Goal: Transaction & Acquisition: Purchase product/service

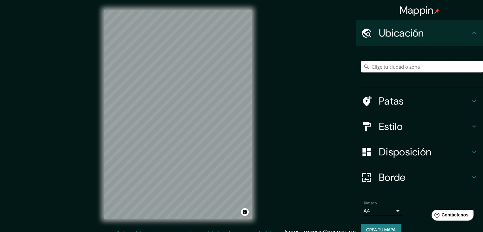
click at [379, 70] on input "Elige tu ciudad o zona" at bounding box center [422, 66] width 122 height 11
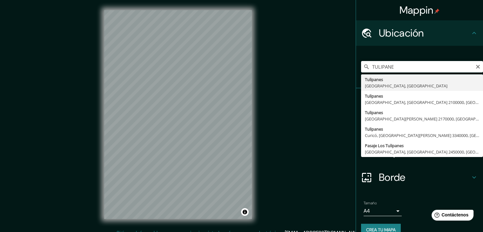
type input "Tulipanes, [GEOGRAPHIC_DATA], [GEOGRAPHIC_DATA]"
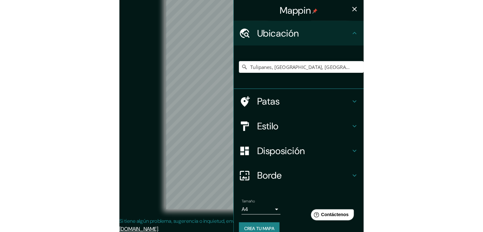
scroll to position [7, 0]
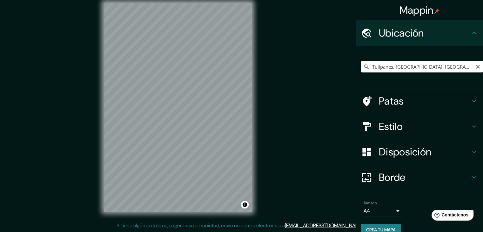
click at [435, 68] on input "Tulipanes, [GEOGRAPHIC_DATA], [GEOGRAPHIC_DATA]" at bounding box center [422, 66] width 122 height 11
click at [362, 70] on input "Tulipanes, [GEOGRAPHIC_DATA], [GEOGRAPHIC_DATA]" at bounding box center [422, 66] width 122 height 11
drag, startPoint x: 471, startPoint y: 69, endPoint x: 428, endPoint y: 72, distance: 43.3
click at [464, 68] on div "Tulipanes, [GEOGRAPHIC_DATA], [GEOGRAPHIC_DATA] [GEOGRAPHIC_DATA], [GEOGRAPHIC_…" at bounding box center [422, 66] width 122 height 11
drag, startPoint x: 469, startPoint y: 66, endPoint x: 476, endPoint y: 66, distance: 6.7
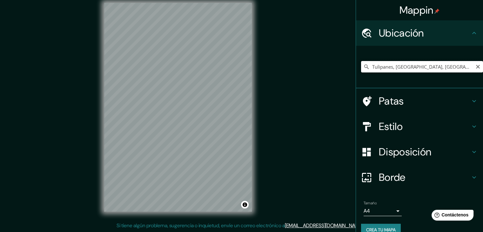
click at [474, 66] on div "Tulipanes, [GEOGRAPHIC_DATA], [GEOGRAPHIC_DATA] [GEOGRAPHIC_DATA], [GEOGRAPHIC_…" at bounding box center [422, 66] width 122 height 11
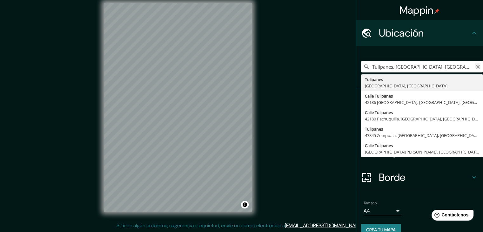
click at [476, 66] on icon "Claro" at bounding box center [478, 66] width 5 height 5
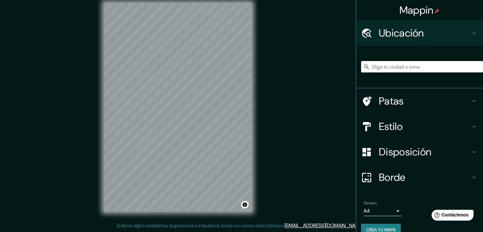
click at [447, 68] on input "Elige tu ciudad o zona" at bounding box center [422, 66] width 122 height 11
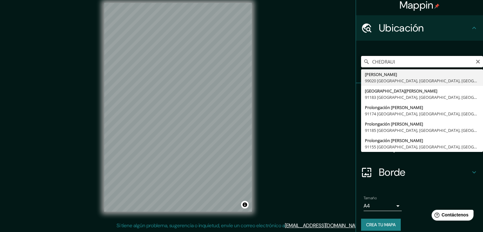
scroll to position [0, 0]
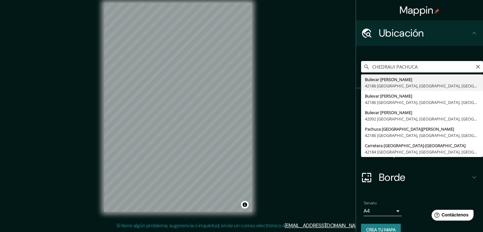
type input "Boulevard [PERSON_NAME], 42186 [GEOGRAPHIC_DATA], [GEOGRAPHIC_DATA], [GEOGRAPHI…"
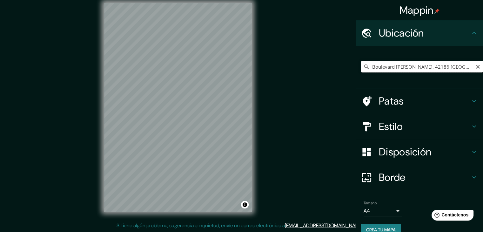
click at [396, 71] on input "Boulevard [PERSON_NAME], 42186 [GEOGRAPHIC_DATA], [GEOGRAPHIC_DATA], [GEOGRAPHI…" at bounding box center [422, 66] width 122 height 11
click at [476, 68] on icon "Claro" at bounding box center [478, 66] width 5 height 5
drag, startPoint x: 441, startPoint y: 66, endPoint x: 437, endPoint y: 69, distance: 5.1
click at [438, 68] on input "Elige tu ciudad o zona" at bounding box center [422, 66] width 122 height 11
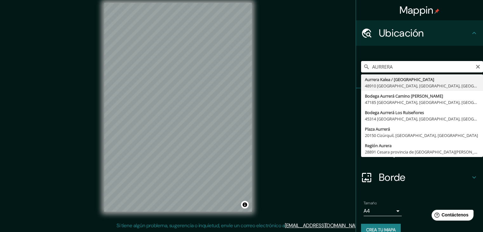
click at [368, 63] on input "AURRERA" at bounding box center [422, 66] width 122 height 11
click at [425, 66] on input "BODEGA AURRERA" at bounding box center [422, 66] width 122 height 11
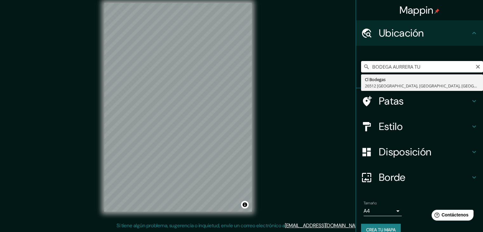
type input "BODEGA AURRERA TU"
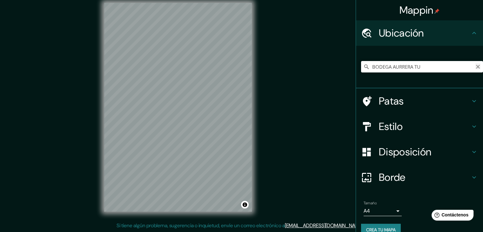
click at [476, 69] on icon "Claro" at bounding box center [478, 66] width 5 height 5
click at [394, 65] on input "Elige tu ciudad o zona" at bounding box center [422, 66] width 122 height 11
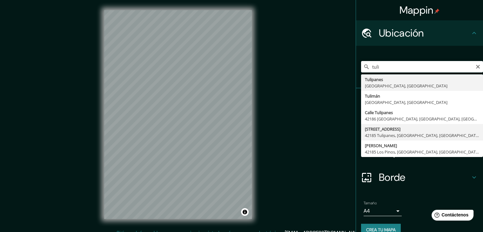
type input "[STREET_ADDRESS]"
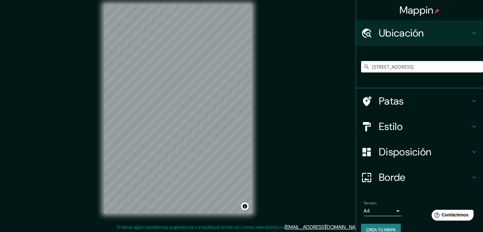
scroll to position [7, 0]
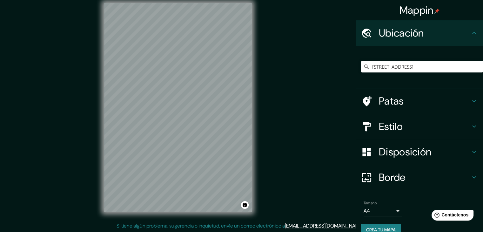
click at [388, 122] on font "Estilo" at bounding box center [391, 126] width 24 height 13
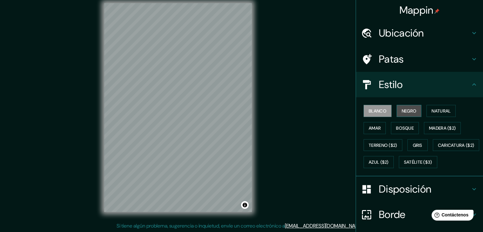
click at [405, 111] on font "Negro" at bounding box center [409, 111] width 15 height 6
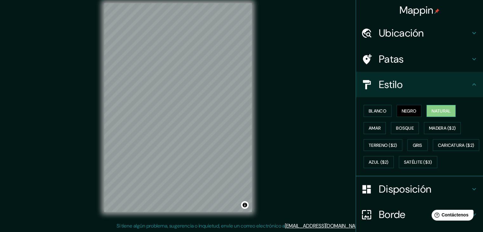
click at [437, 108] on font "Natural" at bounding box center [441, 111] width 19 height 6
click at [369, 129] on font "Amar" at bounding box center [375, 128] width 12 height 6
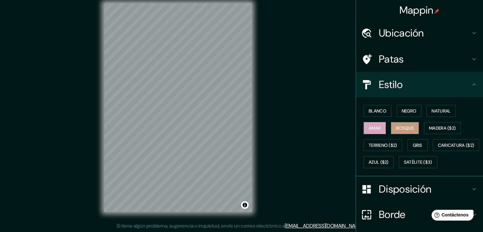
click at [400, 128] on font "Bosque" at bounding box center [405, 128] width 18 height 6
click at [438, 127] on font "Madera ($2)" at bounding box center [442, 128] width 27 height 6
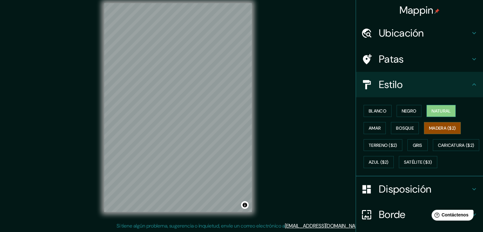
click at [433, 109] on font "Natural" at bounding box center [441, 111] width 19 height 6
click at [431, 125] on font "Madera ($2)" at bounding box center [442, 128] width 27 height 6
click at [375, 110] on font "Blanco" at bounding box center [378, 111] width 18 height 6
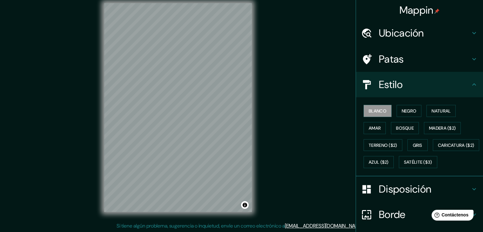
scroll to position [7, 0]
click at [411, 110] on font "Negro" at bounding box center [409, 111] width 15 height 6
click at [415, 146] on font "Gris" at bounding box center [418, 145] width 10 height 6
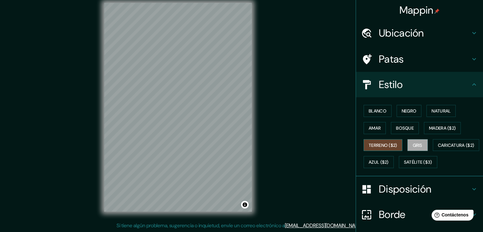
click at [379, 144] on font "Terreno ($2)" at bounding box center [383, 145] width 29 height 6
drag, startPoint x: 388, startPoint y: 160, endPoint x: 392, endPoint y: 157, distance: 5.6
click at [438, 148] on font "Caricatura ($2)" at bounding box center [456, 145] width 37 height 6
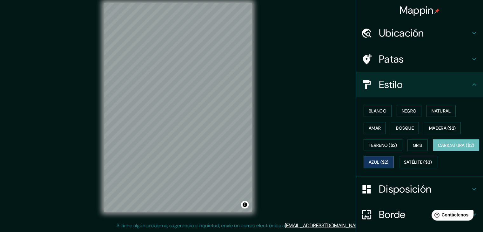
click at [389, 162] on font "Azul ($2)" at bounding box center [379, 162] width 20 height 6
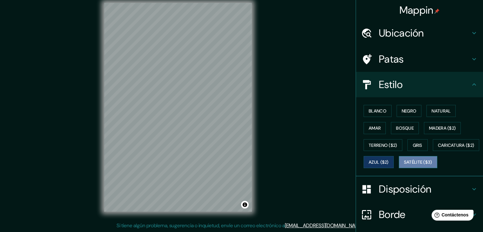
click at [404, 165] on font "Satélite ($3)" at bounding box center [418, 162] width 28 height 6
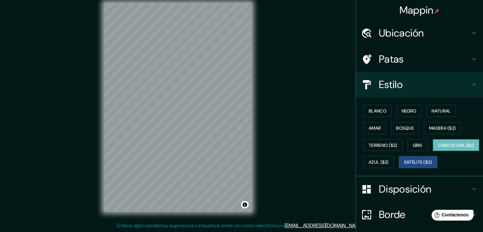
click at [438, 148] on font "Caricatura ($2)" at bounding box center [456, 145] width 37 height 6
click at [372, 145] on font "Terreno ($2)" at bounding box center [383, 145] width 29 height 6
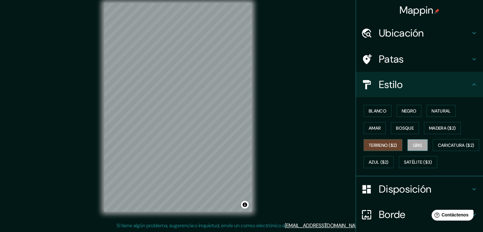
click at [413, 146] on font "Gris" at bounding box center [418, 145] width 10 height 6
drag, startPoint x: 371, startPoint y: 128, endPoint x: 377, endPoint y: 119, distance: 10.5
click at [371, 127] on font "Amar" at bounding box center [375, 128] width 12 height 6
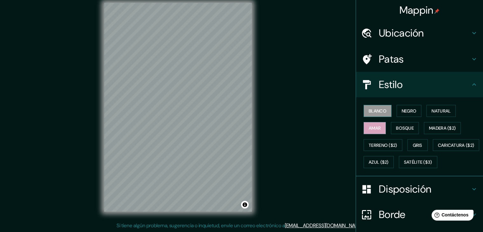
click at [375, 105] on button "Blanco" at bounding box center [378, 111] width 28 height 12
click at [411, 103] on div "Blanco Negro Natural Amar Bosque Madera ($2) Terreno ($2) Gris Caricatura ($2) …" at bounding box center [422, 136] width 122 height 68
click at [410, 110] on font "Negro" at bounding box center [409, 111] width 15 height 6
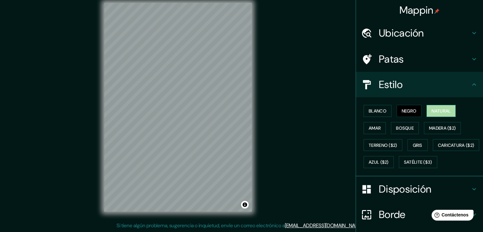
click at [432, 109] on font "Natural" at bounding box center [441, 111] width 19 height 6
click at [430, 120] on div "Blanco Negro Natural Amar Bosque Madera ($2) Terreno ($2) Gris Caricatura ($2) …" at bounding box center [422, 136] width 122 height 68
click at [431, 127] on font "Madera ($2)" at bounding box center [442, 128] width 27 height 6
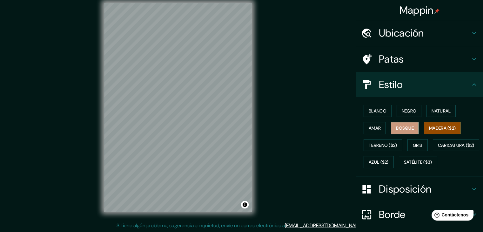
click at [407, 127] on font "Bosque" at bounding box center [405, 128] width 18 height 6
click at [384, 142] on font "Terreno ($2)" at bounding box center [383, 145] width 29 height 6
click at [438, 129] on font "Madera ($2)" at bounding box center [442, 128] width 27 height 6
click at [393, 146] on font "Terreno ($2)" at bounding box center [383, 145] width 29 height 6
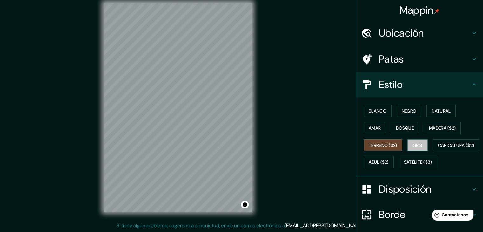
click at [417, 144] on font "Gris" at bounding box center [418, 145] width 10 height 6
click at [398, 130] on font "Bosque" at bounding box center [405, 128] width 18 height 6
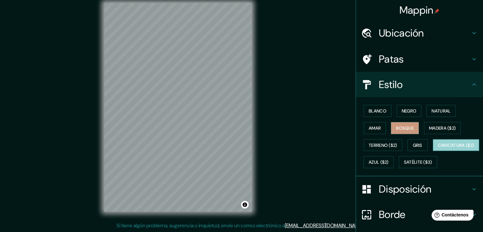
click at [438, 148] on font "Caricatura ($2)" at bounding box center [456, 145] width 37 height 6
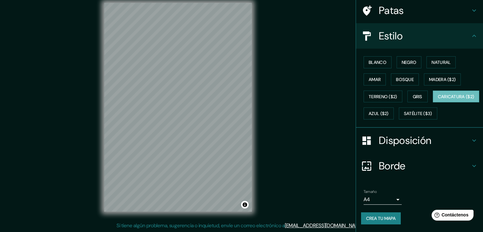
click at [450, 173] on div "Borde" at bounding box center [419, 165] width 127 height 25
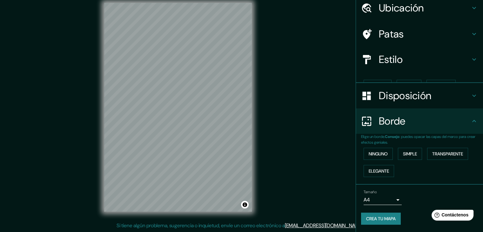
scroll to position [14, 0]
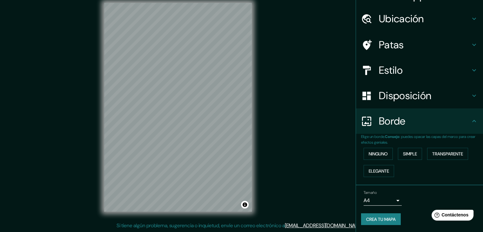
click at [432, 93] on h4 "Disposición" at bounding box center [424, 95] width 91 height 13
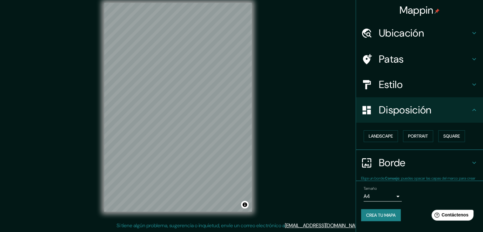
scroll to position [0, 0]
click at [421, 136] on button "Retrato" at bounding box center [409, 136] width 29 height 12
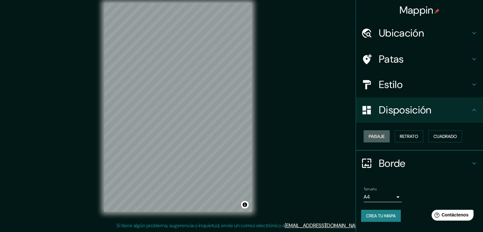
click at [382, 137] on font "Paisaje" at bounding box center [377, 136] width 16 height 6
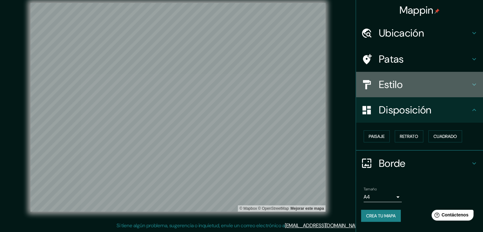
click at [423, 75] on div "Estilo" at bounding box center [419, 84] width 127 height 25
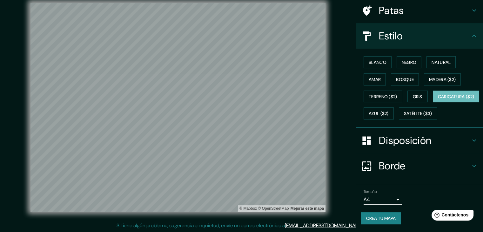
scroll to position [64, 0]
click at [395, 199] on body "Mappin Ubicación [STREET_ADDRESS] Patas Estilo Blanco Negro Natural [PERSON_NAM…" at bounding box center [241, 109] width 483 height 232
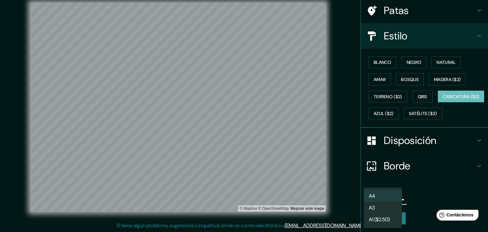
click at [428, 192] on div at bounding box center [244, 116] width 488 height 232
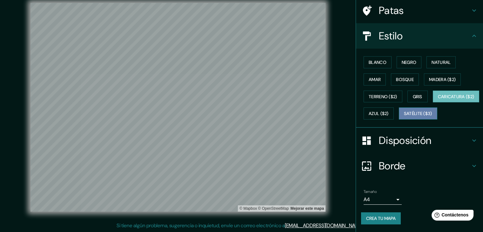
click at [404, 116] on font "Satélite ($3)" at bounding box center [418, 114] width 28 height 6
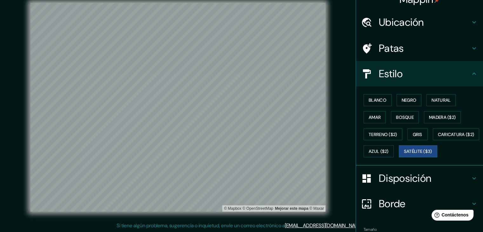
scroll to position [0, 0]
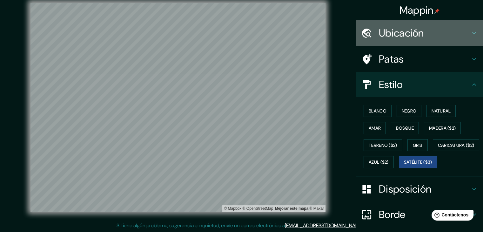
click at [423, 31] on h4 "Ubicación" at bounding box center [424, 33] width 91 height 13
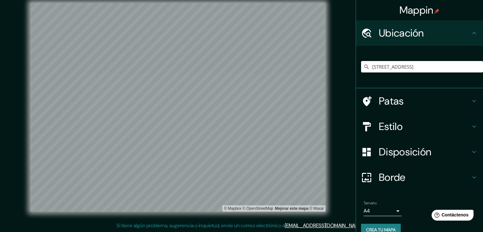
click at [408, 101] on h4 "Patas" at bounding box center [424, 101] width 91 height 13
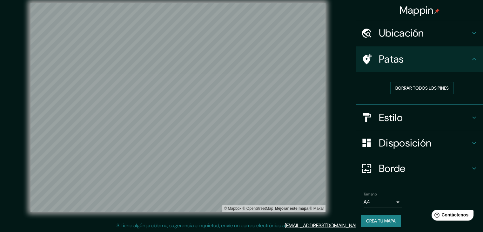
click at [477, 57] on div "Patas" at bounding box center [419, 58] width 127 height 25
drag, startPoint x: 359, startPoint y: 59, endPoint x: 362, endPoint y: 59, distance: 3.8
click at [363, 59] on icon at bounding box center [367, 59] width 9 height 10
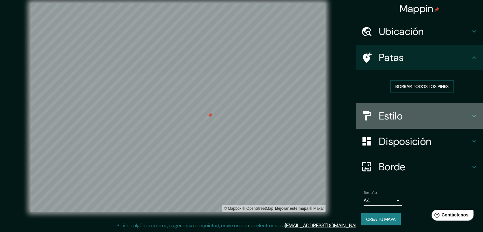
click at [391, 113] on font "Estilo" at bounding box center [391, 115] width 24 height 13
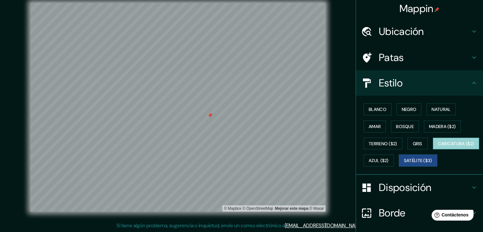
click at [438, 146] on font "Caricatura ($2)" at bounding box center [456, 144] width 37 height 6
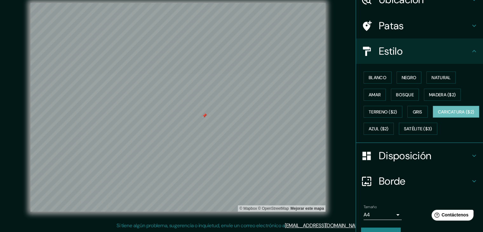
scroll to position [0, 0]
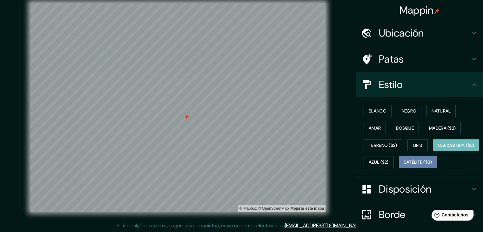
click at [404, 165] on font "Satélite ($3)" at bounding box center [418, 162] width 28 height 6
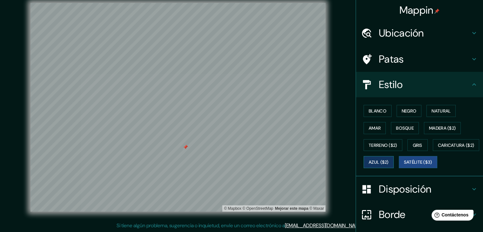
click at [389, 163] on font "Azul ($2)" at bounding box center [379, 162] width 20 height 6
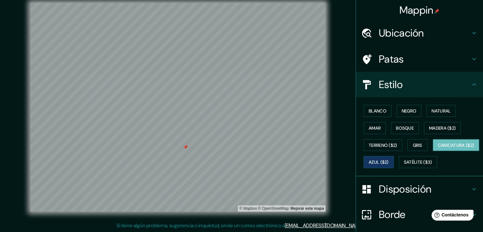
click at [438, 148] on font "Caricatura ($2)" at bounding box center [456, 145] width 37 height 6
click at [404, 165] on font "Satélite ($3)" at bounding box center [418, 162] width 28 height 6
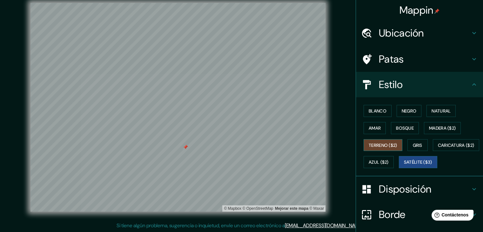
click at [374, 145] on font "Terreno ($2)" at bounding box center [383, 145] width 29 height 6
click at [369, 125] on font "Amar" at bounding box center [375, 128] width 12 height 6
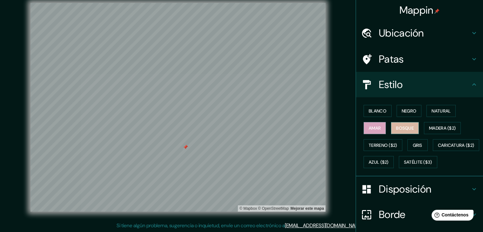
click at [401, 130] on font "Bosque" at bounding box center [405, 128] width 18 height 6
click at [435, 127] on font "Madera ($2)" at bounding box center [442, 128] width 27 height 6
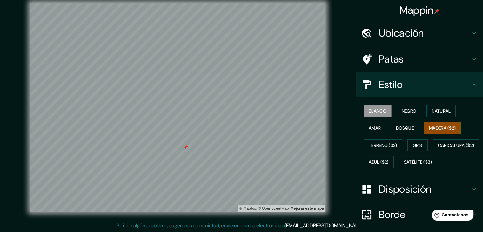
click at [370, 108] on font "Blanco" at bounding box center [378, 111] width 18 height 6
click at [445, 129] on font "Madera ($2)" at bounding box center [442, 128] width 27 height 6
click at [374, 109] on font "Blanco" at bounding box center [378, 111] width 18 height 6
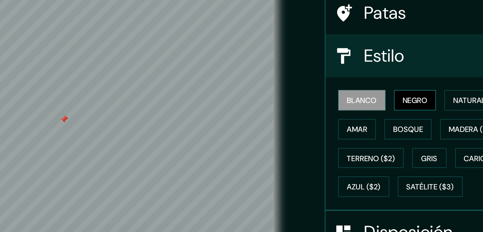
scroll to position [7, 0]
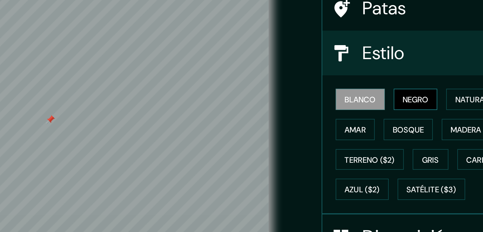
click at [402, 112] on font "Negro" at bounding box center [409, 111] width 15 height 6
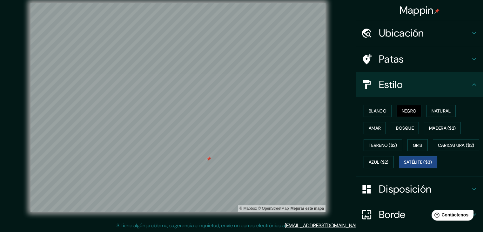
click at [404, 165] on font "Satélite ($3)" at bounding box center [418, 162] width 28 height 6
click at [438, 148] on font "Caricatura ($2)" at bounding box center [456, 145] width 37 height 6
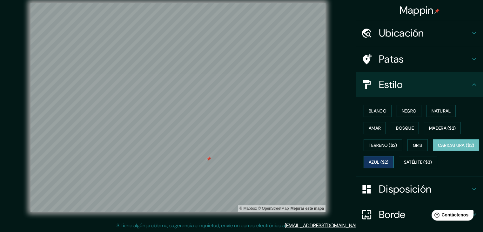
click at [389, 164] on font "Azul ($2)" at bounding box center [379, 162] width 20 height 6
click at [416, 147] on font "Gris" at bounding box center [418, 145] width 10 height 6
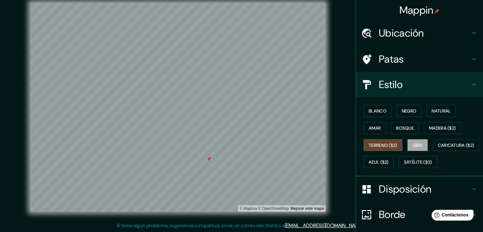
click at [386, 145] on font "Terreno ($2)" at bounding box center [383, 145] width 29 height 6
click at [442, 131] on font "Madera ($2)" at bounding box center [442, 128] width 27 height 8
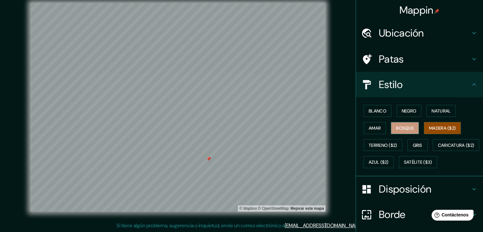
click at [405, 124] on font "Bosque" at bounding box center [405, 128] width 18 height 8
click at [404, 165] on font "Satélite ($3)" at bounding box center [418, 162] width 28 height 6
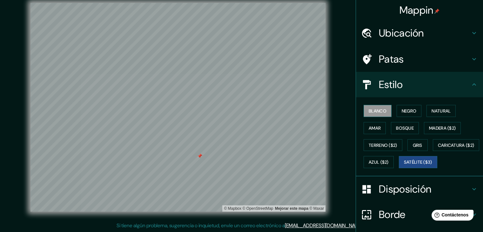
click at [372, 110] on font "Blanco" at bounding box center [378, 111] width 18 height 6
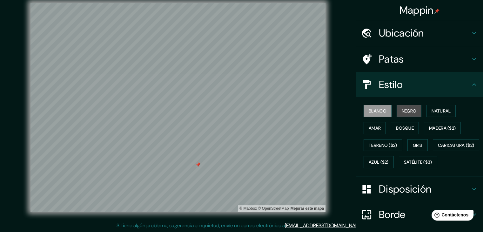
click at [403, 114] on font "Negro" at bounding box center [409, 111] width 15 height 8
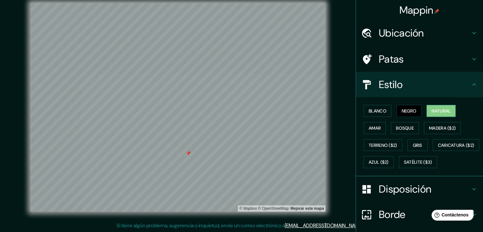
click at [438, 116] on button "Natural" at bounding box center [441, 111] width 29 height 12
click at [369, 108] on font "Blanco" at bounding box center [378, 111] width 18 height 6
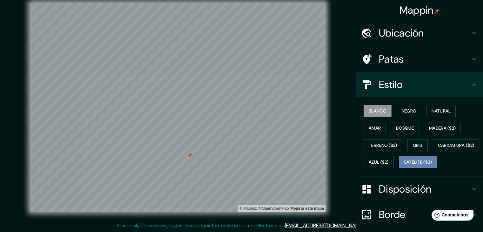
click at [404, 166] on font "Satélite ($3)" at bounding box center [418, 162] width 28 height 8
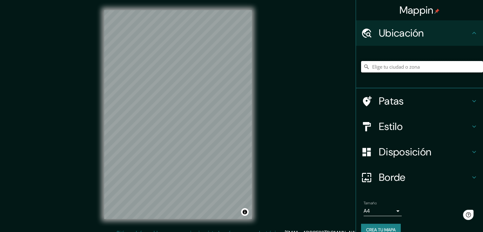
click at [385, 69] on input "Elige tu ciudad o zona" at bounding box center [422, 66] width 122 height 11
type input "Tulipanes, [GEOGRAPHIC_DATA], [GEOGRAPHIC_DATA]"
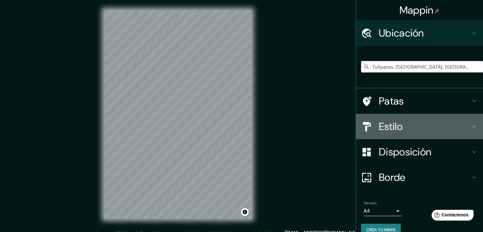
click at [389, 127] on font "Estilo" at bounding box center [391, 126] width 24 height 13
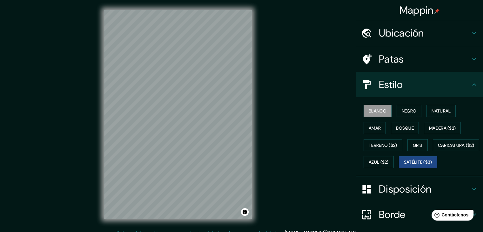
click at [404, 165] on font "Satélite ($3)" at bounding box center [418, 162] width 28 height 6
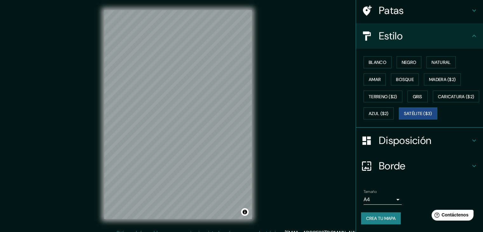
scroll to position [64, 0]
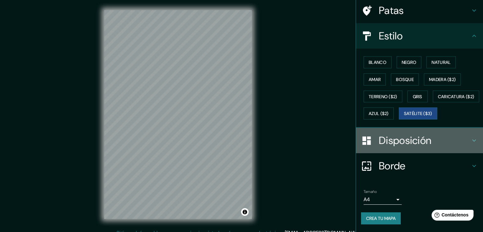
click at [398, 140] on font "Disposición" at bounding box center [405, 140] width 52 height 13
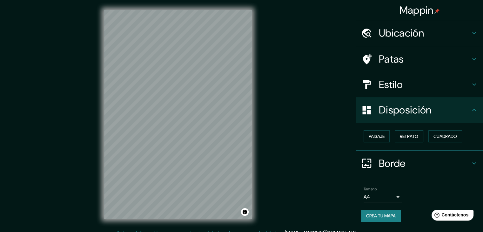
scroll to position [0, 0]
click at [450, 137] on font "Cuadrado" at bounding box center [446, 136] width 24 height 6
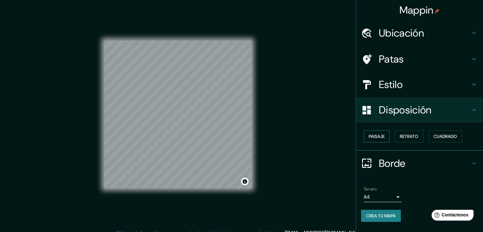
click at [383, 136] on font "Paisaje" at bounding box center [377, 136] width 16 height 6
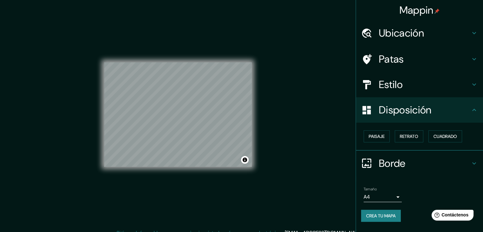
click at [297, 131] on div "Mappin Ubicación Tulipanes, Hidalgo, México Tulipanes Hidalgo, México Tulipanes…" at bounding box center [241, 119] width 483 height 239
drag, startPoint x: 288, startPoint y: 153, endPoint x: 292, endPoint y: 153, distance: 3.2
click at [290, 153] on div "Mappin Ubicación Tulipanes, Hidalgo, México Tulipanes Hidalgo, México Tulipanes…" at bounding box center [241, 119] width 483 height 239
click at [312, 136] on div "Mappin Ubicación Tulipanes, Hidalgo, México Tulipanes Hidalgo, México Tulipanes…" at bounding box center [241, 119] width 483 height 239
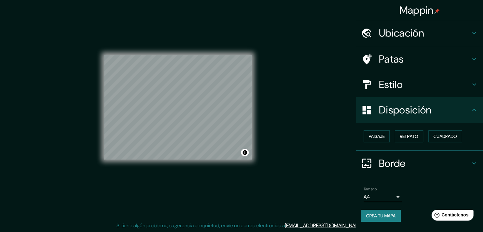
drag, startPoint x: 268, startPoint y: 132, endPoint x: 291, endPoint y: 131, distance: 23.5
click at [269, 132] on div "Mappin Ubicación Tulipanes, Hidalgo, México Tulipanes Hidalgo, México Tulipanes…" at bounding box center [241, 112] width 483 height 239
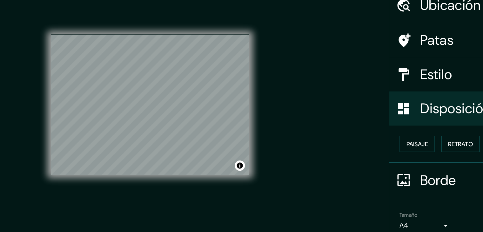
scroll to position [7, 0]
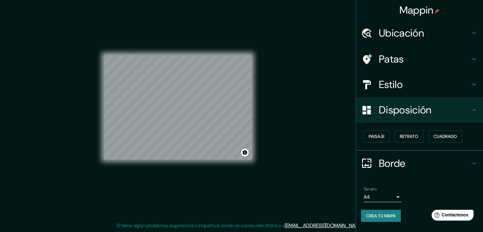
click at [290, 97] on div "Mappin Ubicación Tulipanes, Hidalgo, México Tulipanes Hidalgo, México Tulipanes…" at bounding box center [241, 112] width 483 height 239
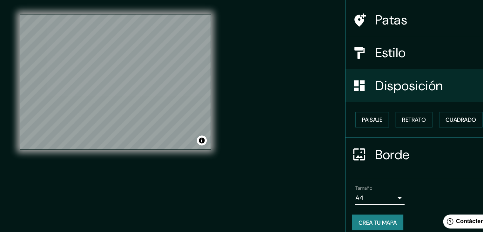
drag, startPoint x: 282, startPoint y: 98, endPoint x: 350, endPoint y: 142, distance: 81.3
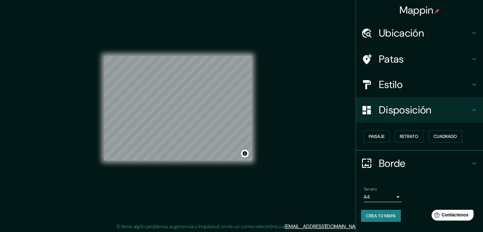
scroll to position [0, 0]
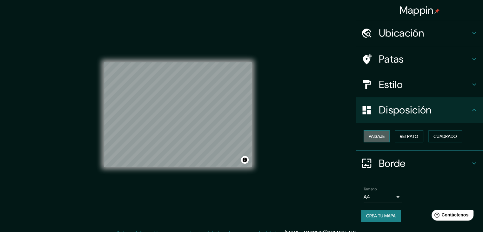
click at [379, 132] on font "Paisaje" at bounding box center [377, 136] width 16 height 8
click at [409, 137] on font "Retrato" at bounding box center [409, 136] width 18 height 6
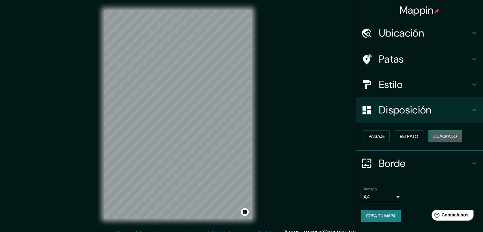
click at [454, 136] on font "Cuadrado" at bounding box center [446, 136] width 24 height 6
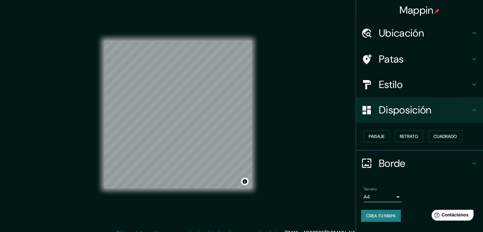
click at [391, 138] on div "Paisaje Retrato Cuadrado" at bounding box center [422, 136] width 122 height 17
click at [383, 134] on font "Paisaje" at bounding box center [377, 136] width 16 height 6
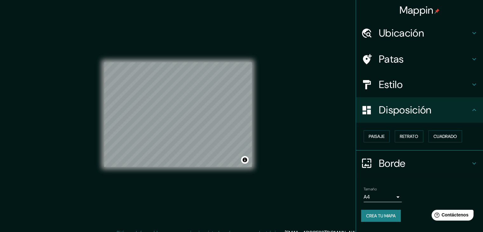
drag, startPoint x: 254, startPoint y: 162, endPoint x: 252, endPoint y: 156, distance: 5.9
click at [254, 159] on div "© Mapbox © OpenStreetMap Improve this map © Maxar" at bounding box center [178, 114] width 168 height 229
click at [230, 142] on div at bounding box center [232, 139] width 5 height 5
click at [327, 119] on div "Mappin Ubicación Tulipanes, Hidalgo, México Tulipanes Hidalgo, México Tulipanes…" at bounding box center [241, 119] width 483 height 239
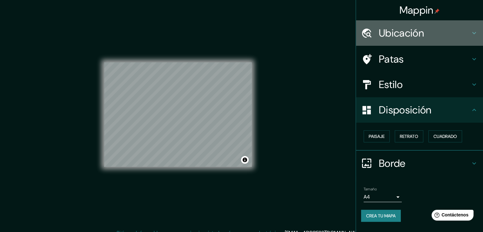
click at [407, 29] on font "Ubicación" at bounding box center [401, 32] width 45 height 13
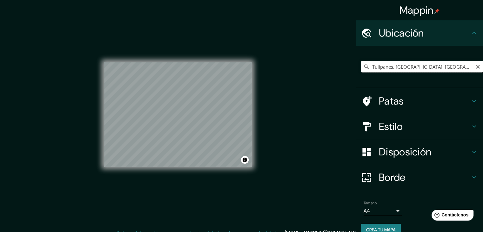
click at [437, 66] on input "Tulipanes, [GEOGRAPHIC_DATA], [GEOGRAPHIC_DATA]" at bounding box center [422, 66] width 122 height 11
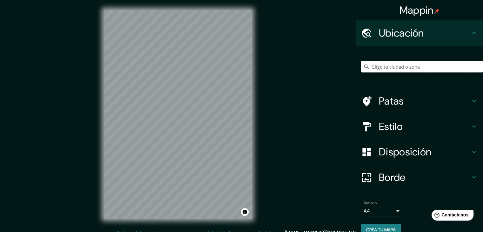
click at [381, 64] on input "Elige tu ciudad o zona" at bounding box center [422, 66] width 122 height 11
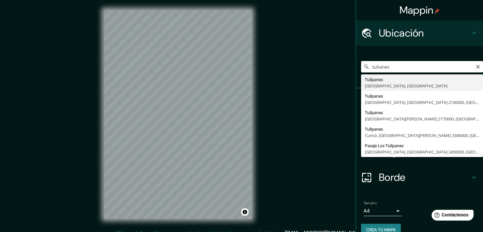
type input "Tulipanes, [GEOGRAPHIC_DATA], [GEOGRAPHIC_DATA]"
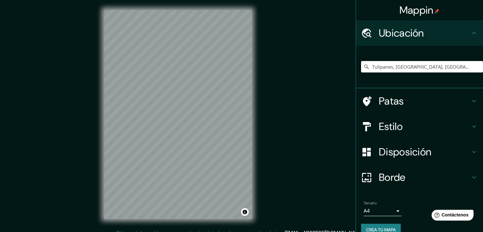
click at [389, 146] on font "Disposición" at bounding box center [405, 151] width 52 height 13
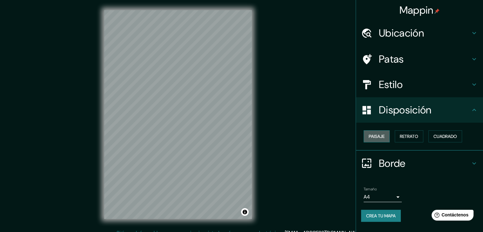
click at [379, 139] on font "Paisaje" at bounding box center [377, 136] width 16 height 6
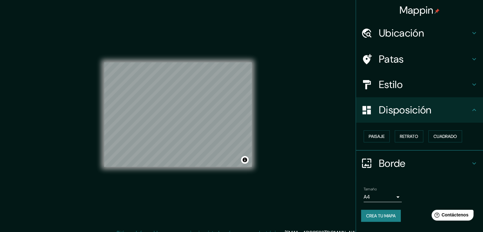
click at [287, 131] on div "Mappin Ubicación Tulipanes, Hidalgo, México Patas Estilo Disposición Paisaje Re…" at bounding box center [241, 119] width 483 height 239
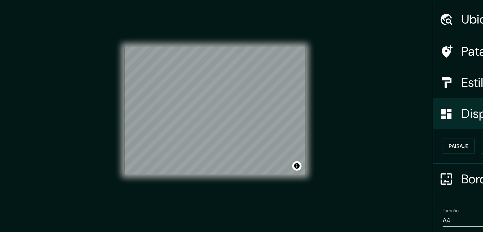
scroll to position [7, 0]
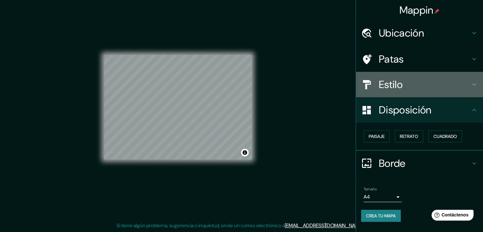
click at [404, 94] on div "Estilo" at bounding box center [419, 84] width 127 height 25
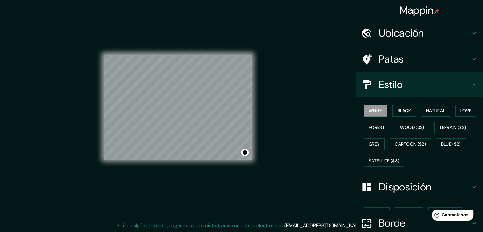
click at [399, 87] on h4 "Estilo" at bounding box center [424, 84] width 91 height 13
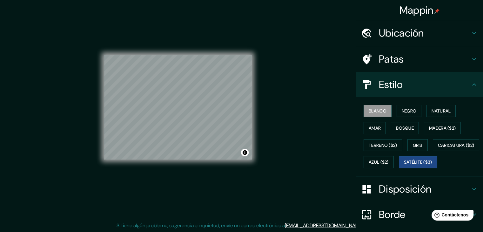
click at [404, 165] on font "Satélite ($3)" at bounding box center [418, 162] width 28 height 6
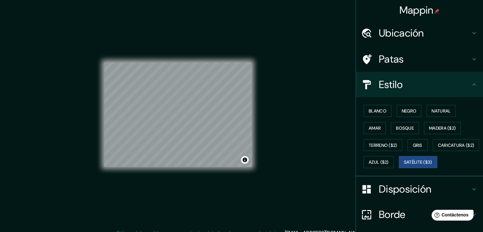
click at [299, 86] on div "Mappin Ubicación Tulipanes, Hidalgo, México Patas Estilo Blanco Negro Natural A…" at bounding box center [241, 119] width 483 height 239
click at [300, 86] on div "Mappin Ubicación Tulipanes, Hidalgo, México Patas Estilo Blanco Negro Natural A…" at bounding box center [241, 119] width 483 height 239
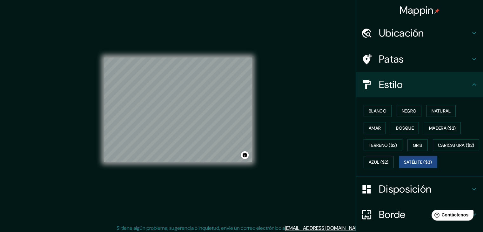
scroll to position [7, 0]
